Goal: Find specific page/section: Find specific page/section

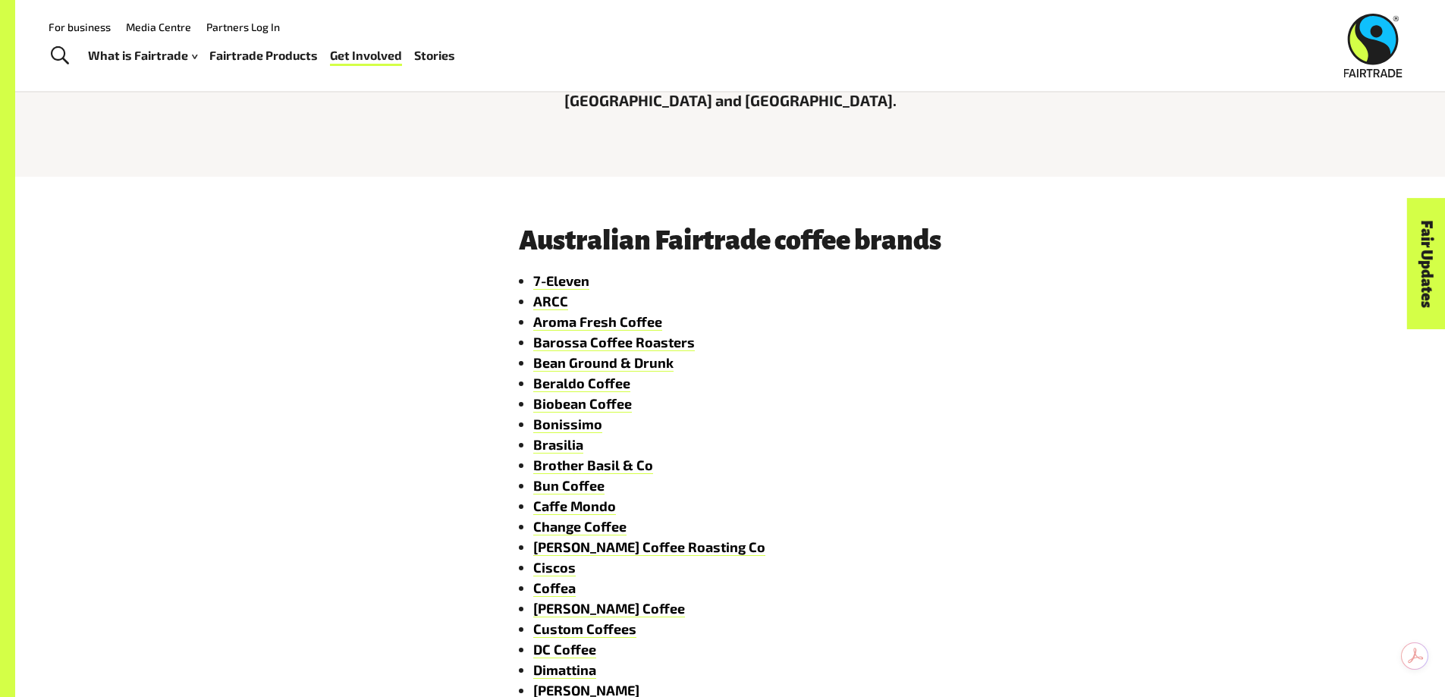
scroll to position [531, 0]
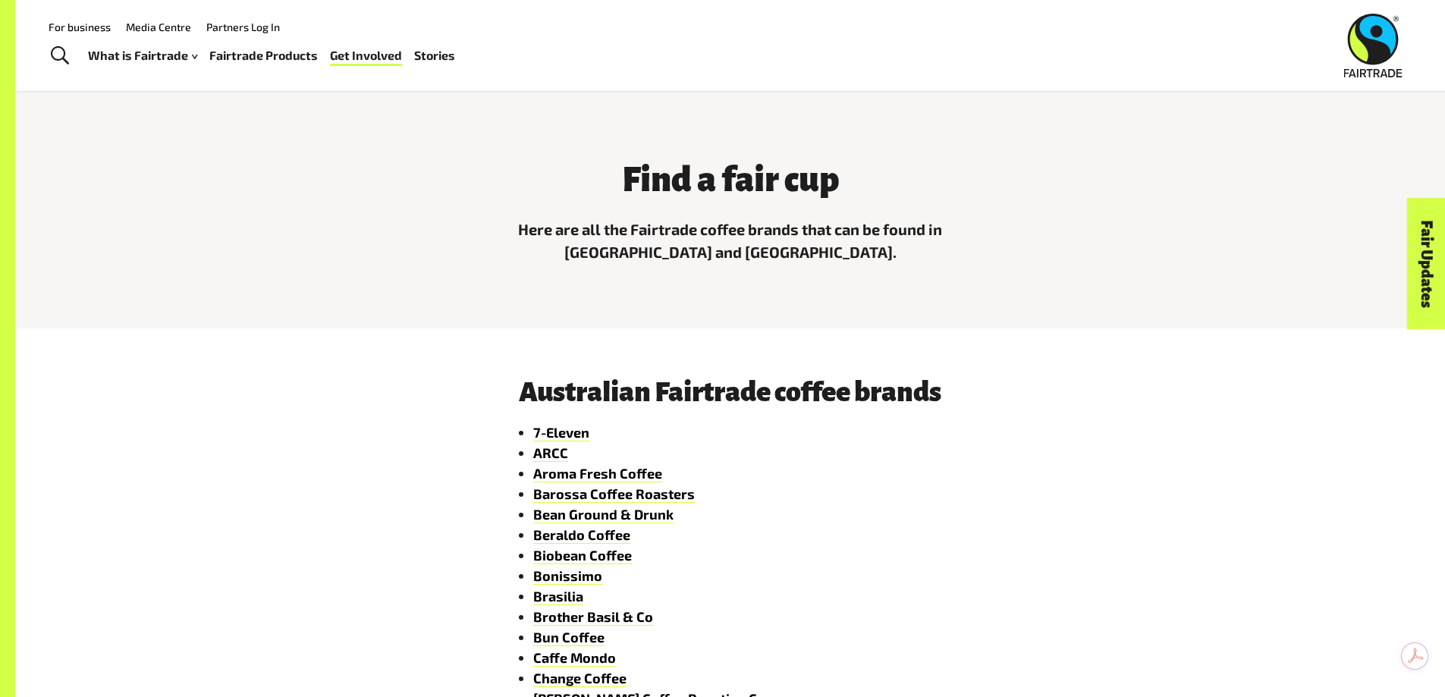
click at [274, 58] on link "Fairtrade Products" at bounding box center [263, 56] width 109 height 22
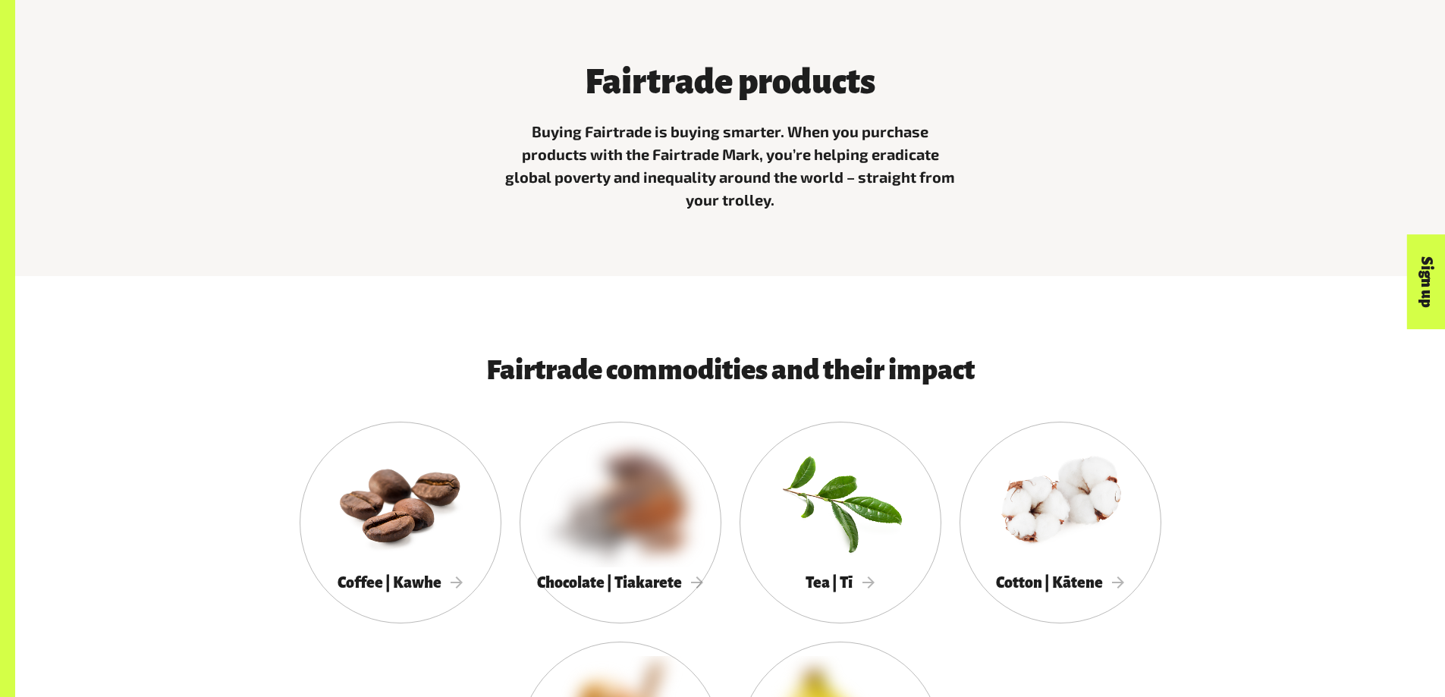
scroll to position [759, 0]
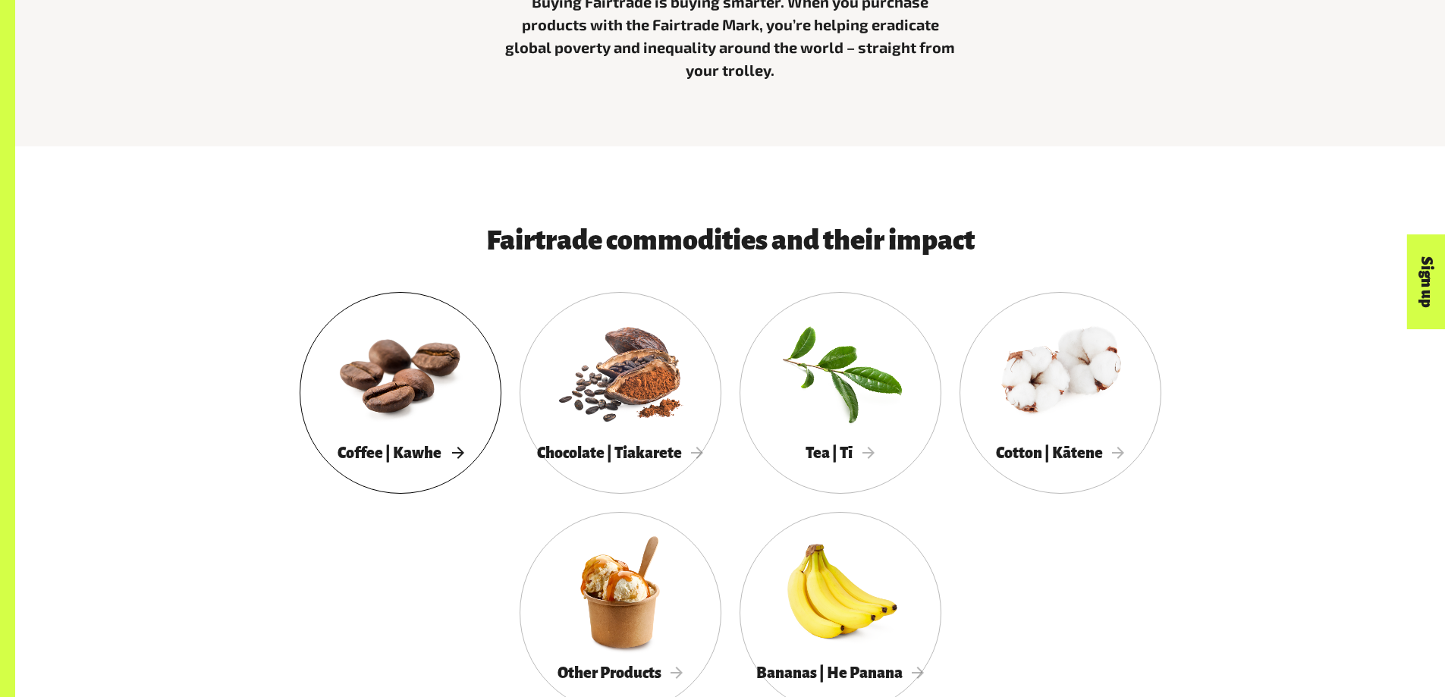
click at [404, 410] on div at bounding box center [401, 372] width 202 height 131
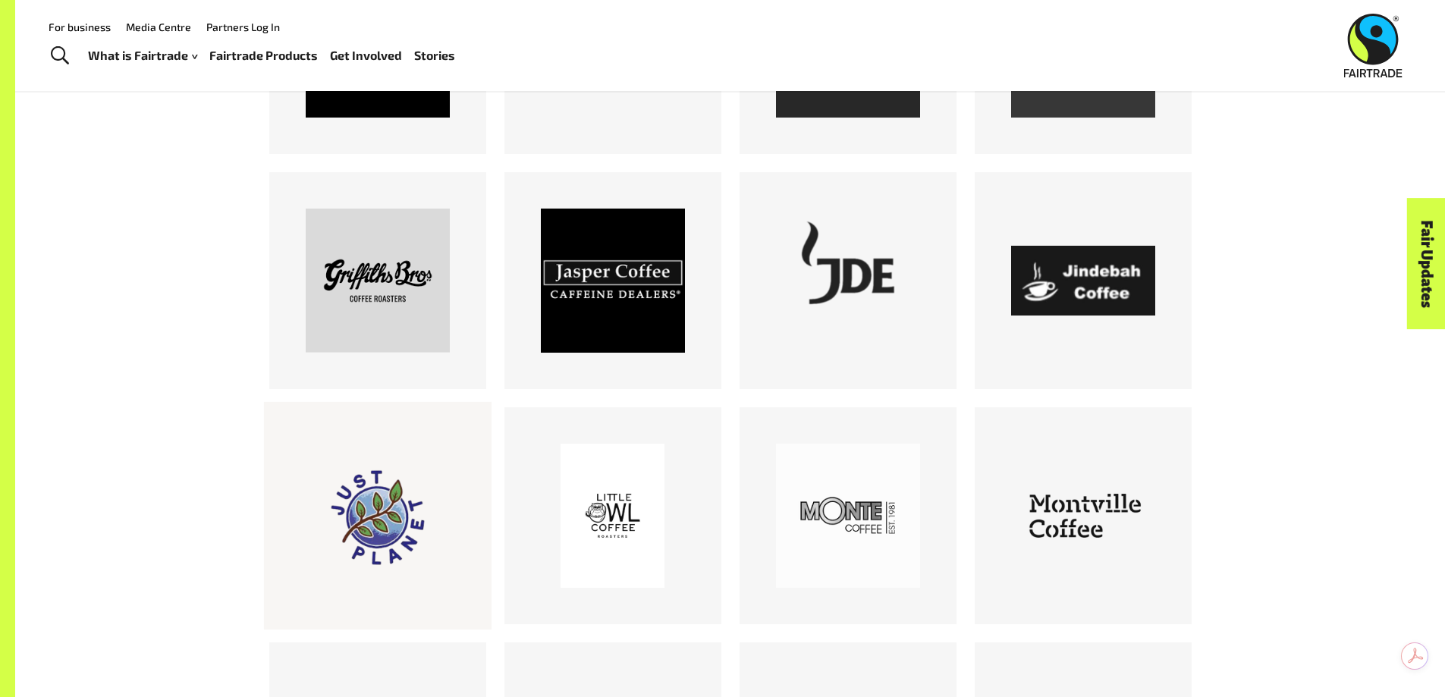
scroll to position [1489, 0]
